Goal: Task Accomplishment & Management: Manage account settings

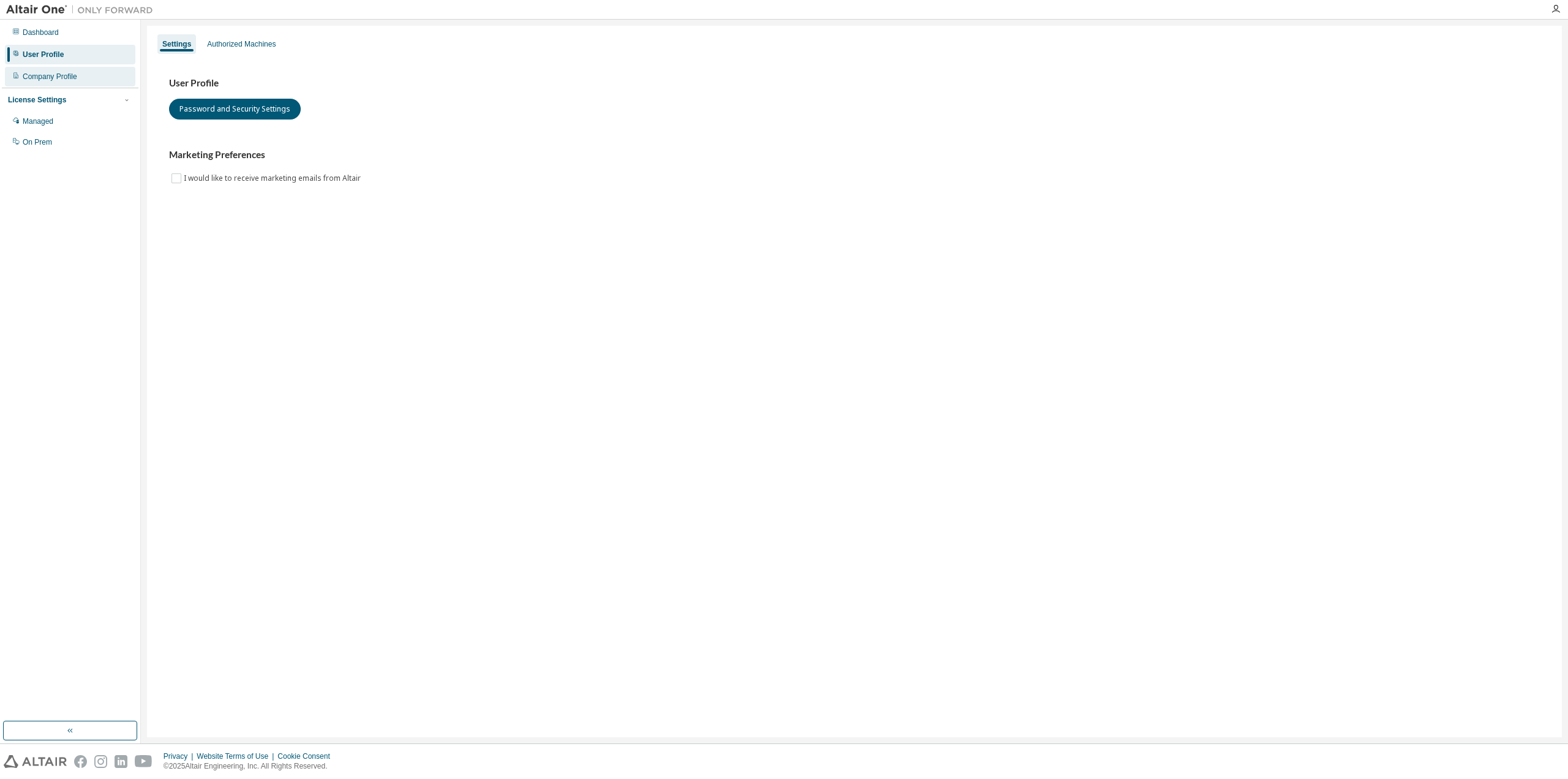
click at [63, 76] on div "Company Profile" at bounding box center [50, 77] width 55 height 10
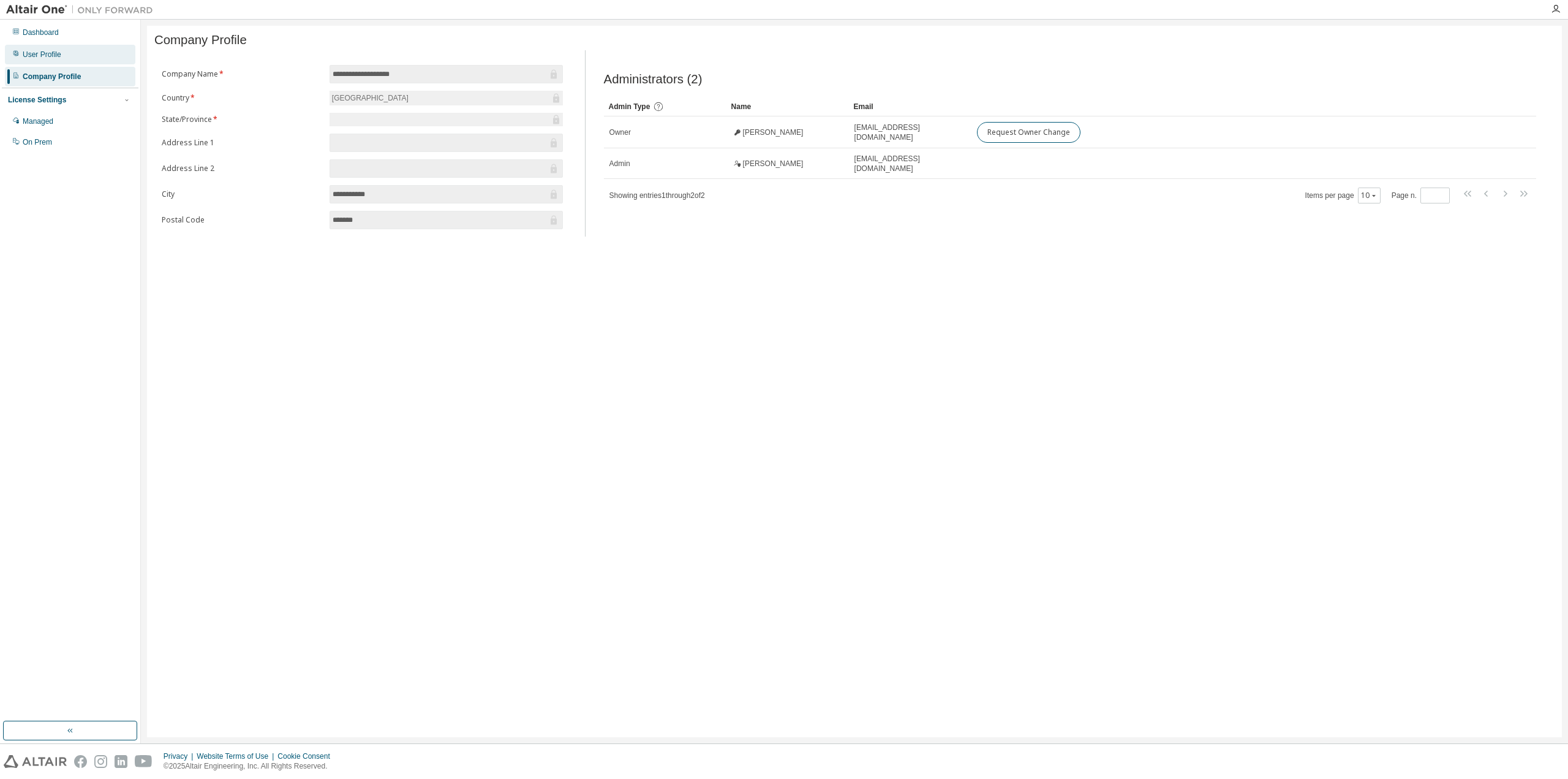
click at [57, 61] on div "User Profile" at bounding box center [70, 55] width 131 height 20
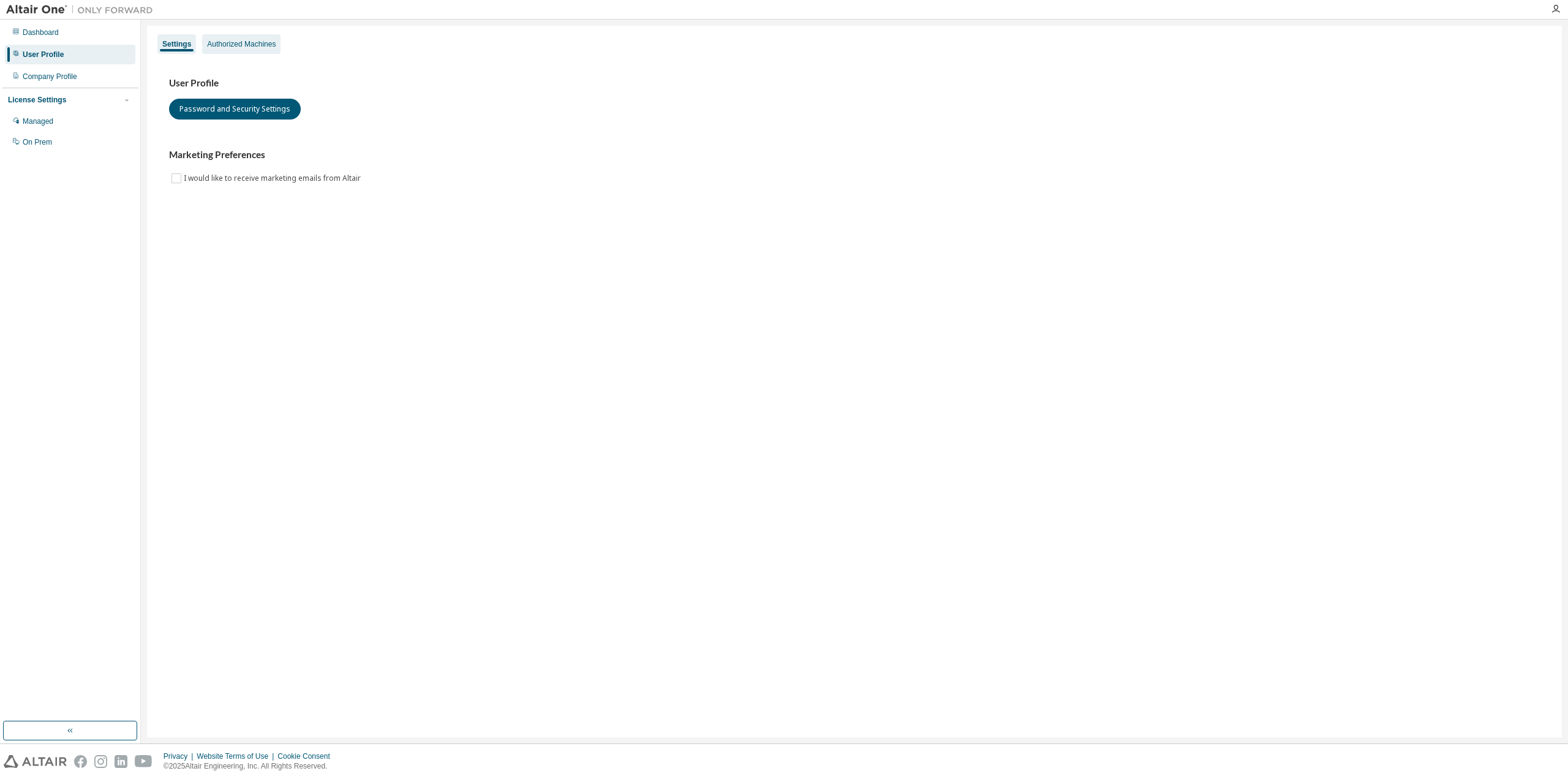
click at [216, 40] on div "Authorized Machines" at bounding box center [241, 44] width 69 height 10
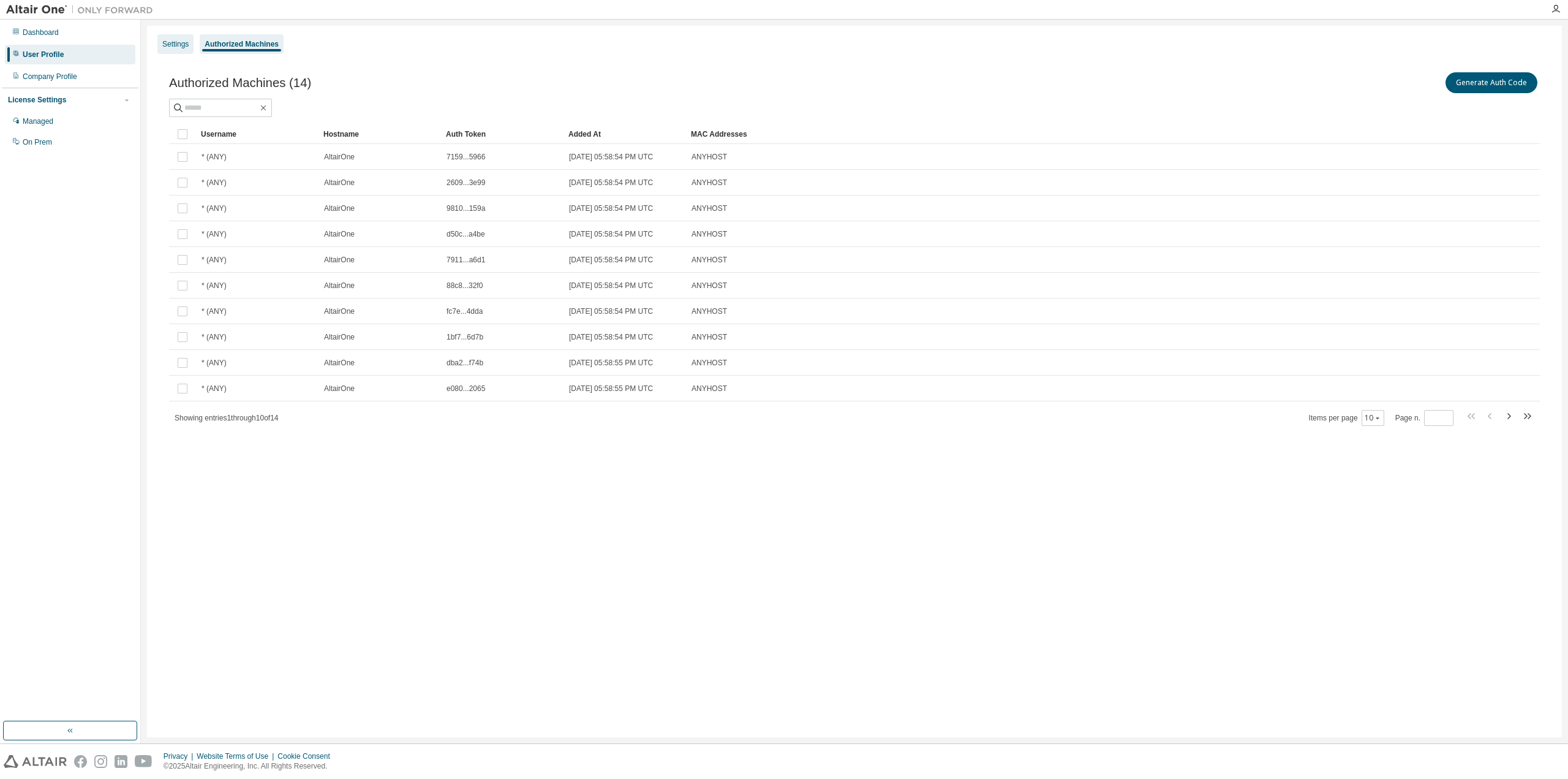
click at [173, 43] on div "Settings" at bounding box center [175, 44] width 27 height 10
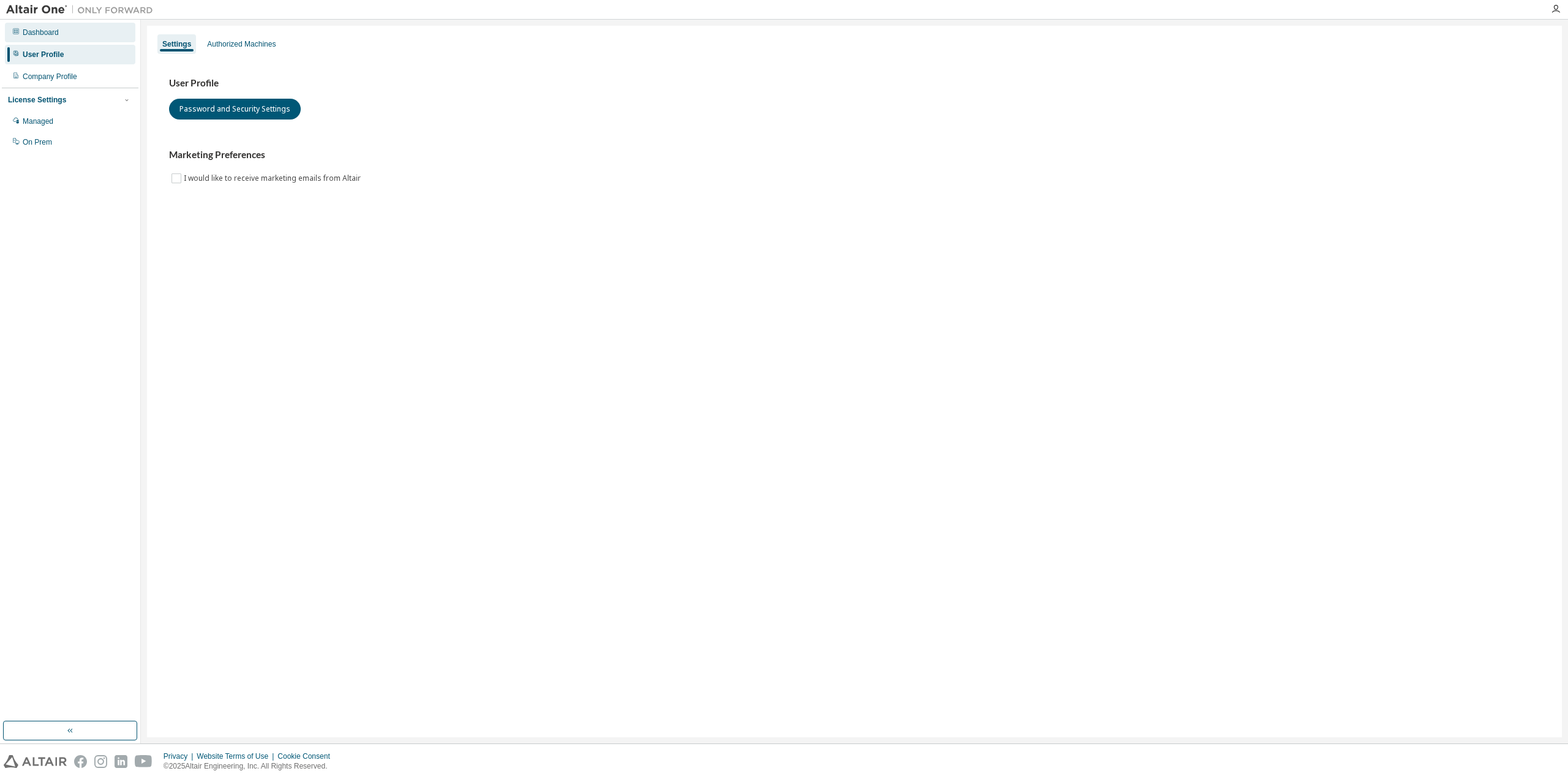
click at [38, 33] on div "Dashboard" at bounding box center [41, 32] width 36 height 10
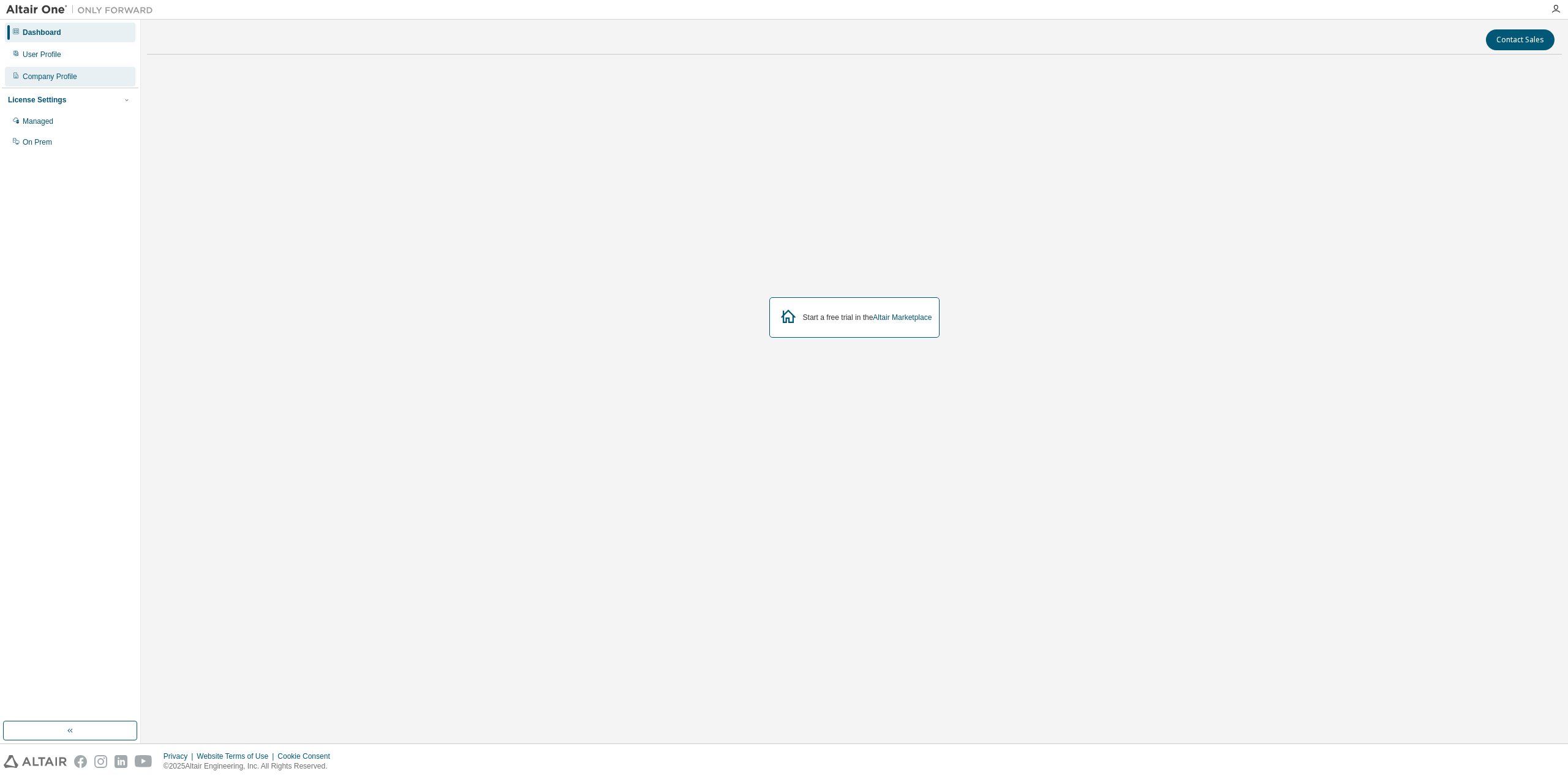
click at [72, 78] on div "Company Profile" at bounding box center [50, 77] width 55 height 10
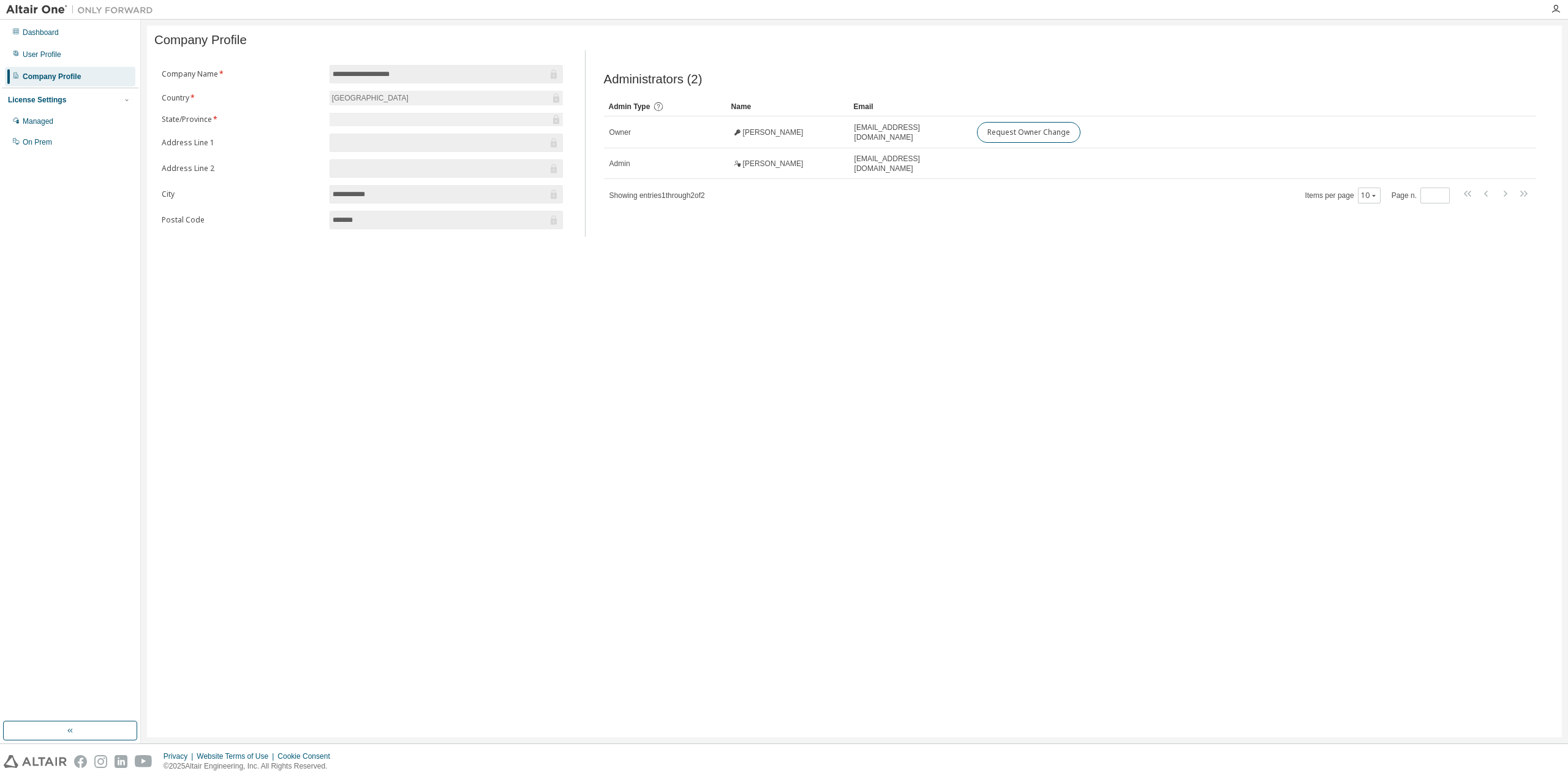
click at [428, 105] on div "United States of America" at bounding box center [446, 98] width 234 height 15
drag, startPoint x: 424, startPoint y: 100, endPoint x: 310, endPoint y: 98, distance: 114.0
click at [310, 98] on form "**********" at bounding box center [362, 147] width 401 height 164
click at [49, 120] on div "Managed" at bounding box center [38, 121] width 30 height 10
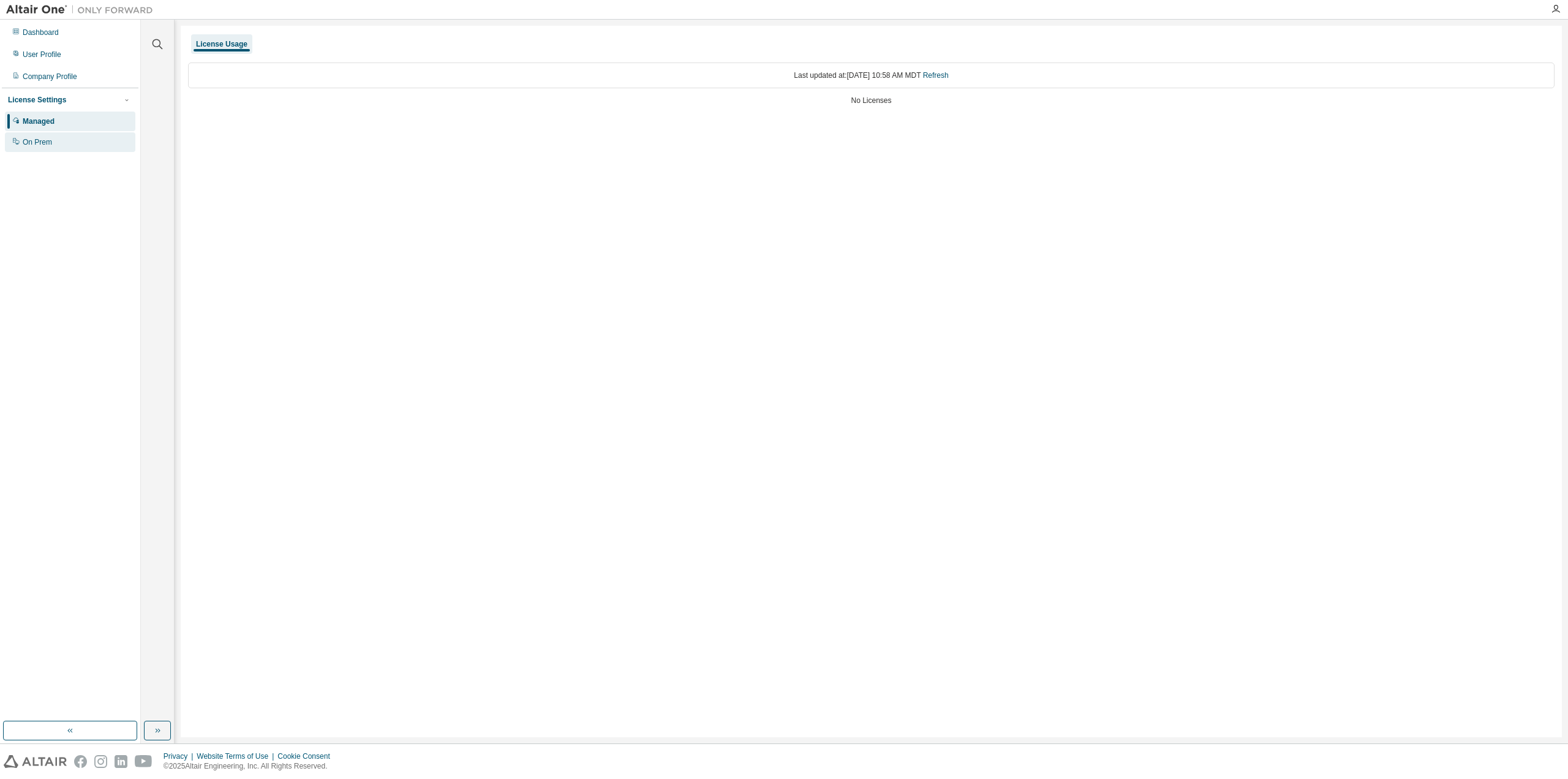
click at [71, 140] on div "On Prem" at bounding box center [70, 143] width 131 height 20
